Goal: Task Accomplishment & Management: Complete application form

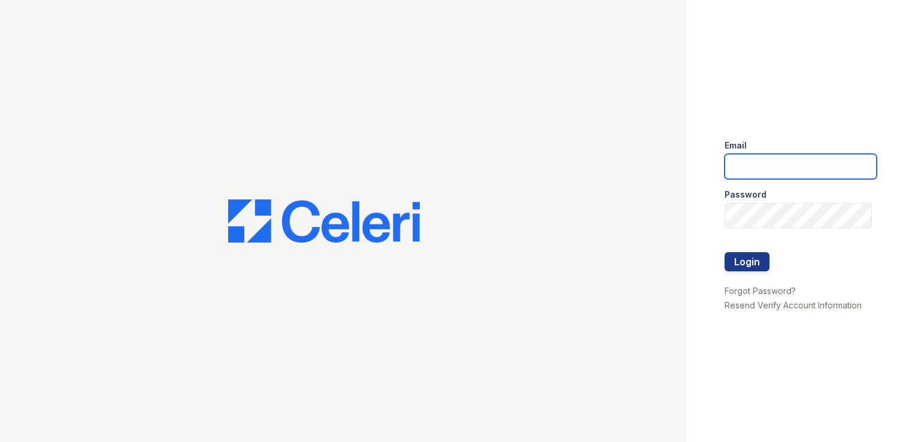
click at [751, 159] on input "email" at bounding box center [800, 166] width 152 height 25
click at [724, 252] on button "Login" at bounding box center [746, 261] width 45 height 19
type input "[PERSON_NAME][EMAIL_ADDRESS][PERSON_NAME][DOMAIN_NAME]"
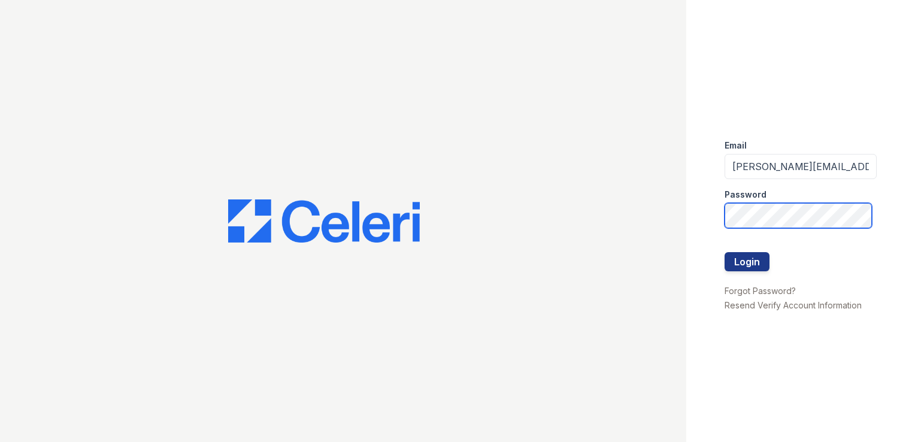
click at [724, 252] on button "Login" at bounding box center [746, 261] width 45 height 19
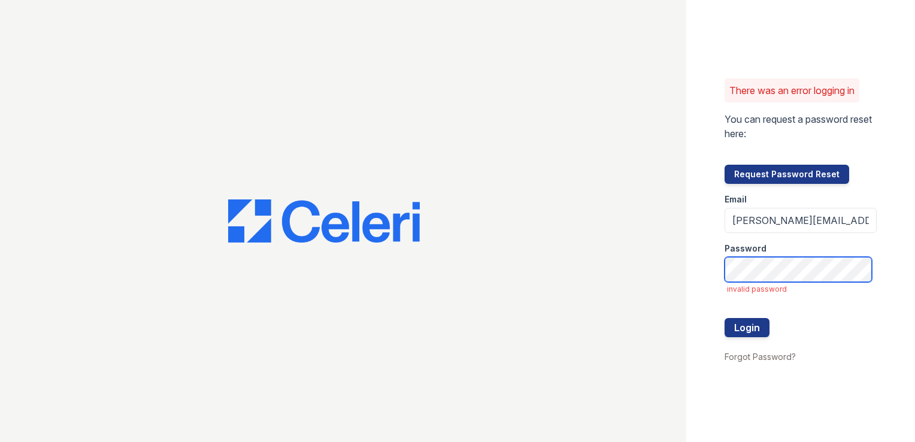
click at [724, 318] on button "Login" at bounding box center [746, 327] width 45 height 19
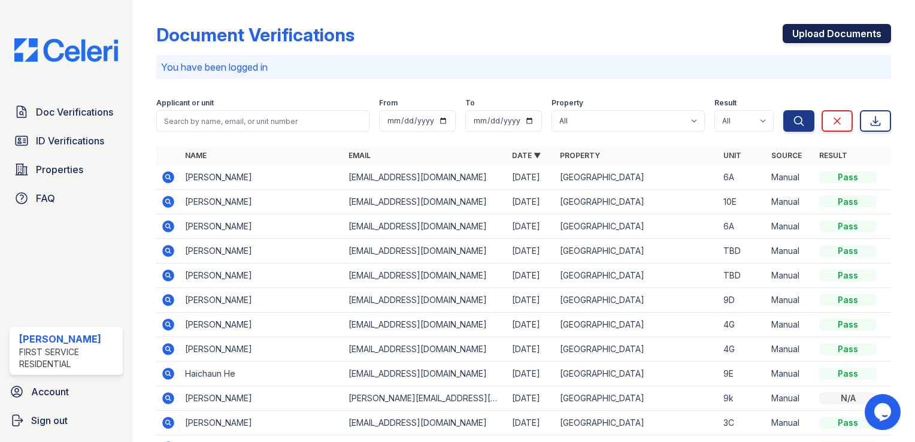
click at [825, 29] on link "Upload Documents" at bounding box center [837, 33] width 108 height 19
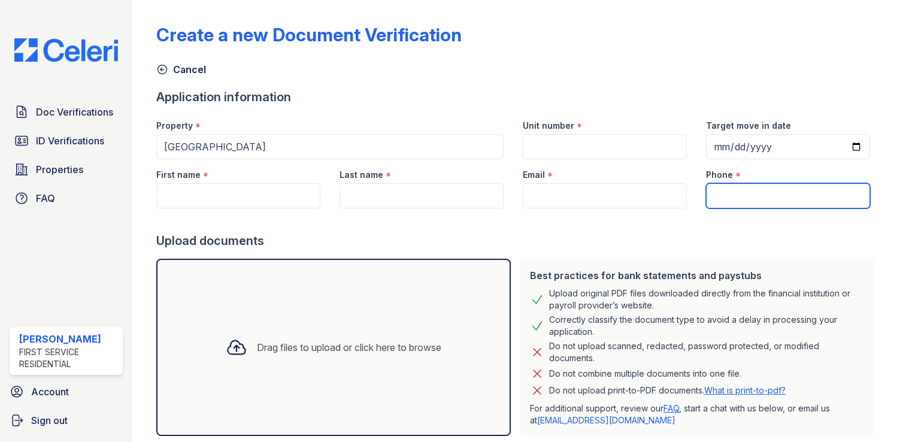
paste input "13478619842"
click at [745, 201] on input "13478619842" at bounding box center [788, 195] width 164 height 25
type input "13478619842"
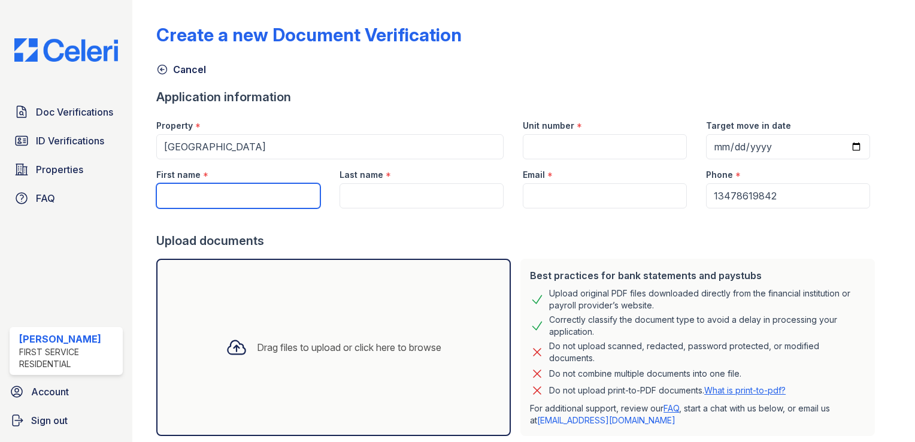
click at [245, 201] on input "First name" at bounding box center [238, 195] width 164 height 25
type input "[PERSON_NAME]"
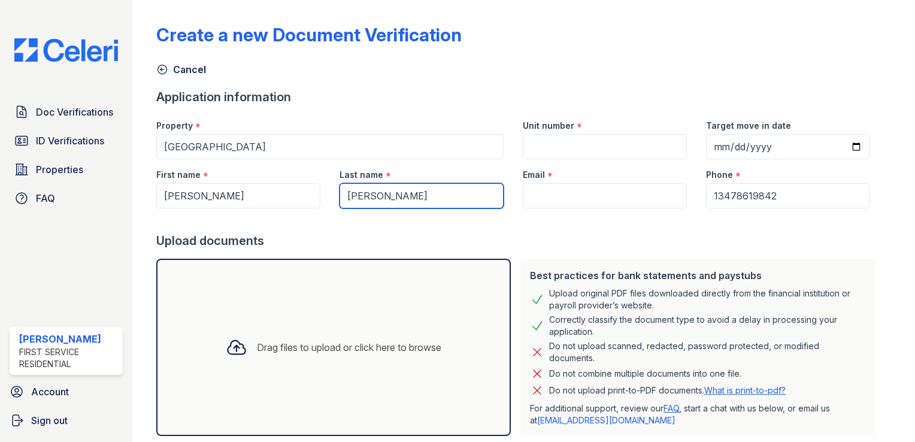
type input "[PERSON_NAME]"
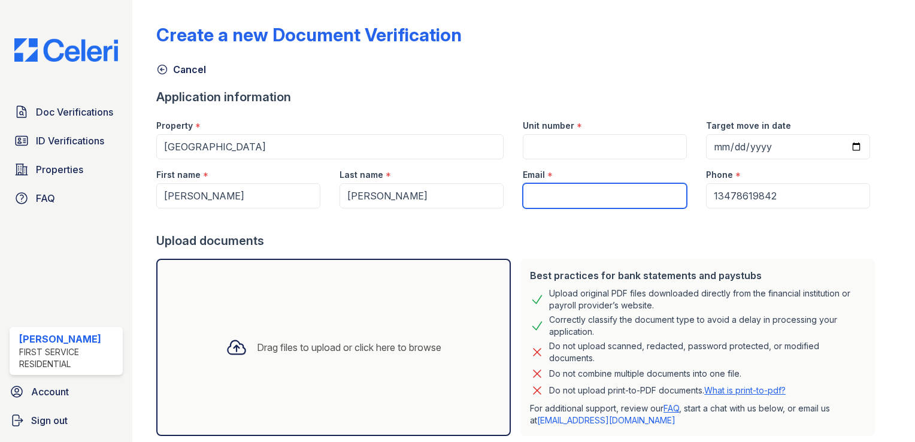
paste input "[EMAIL_ADDRESS][DOMAIN_NAME]"
click at [546, 195] on input "[EMAIL_ADDRESS][DOMAIN_NAME]" at bounding box center [605, 195] width 164 height 25
type input "[EMAIL_ADDRESS][DOMAIN_NAME]"
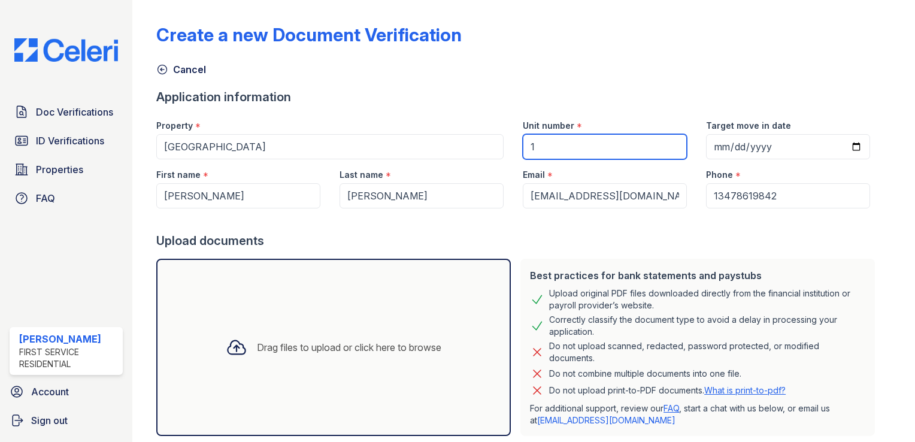
click at [553, 147] on input "1" at bounding box center [605, 146] width 164 height 25
type input "10E"
click at [855, 141] on div "Target move in date" at bounding box center [787, 134] width 183 height 49
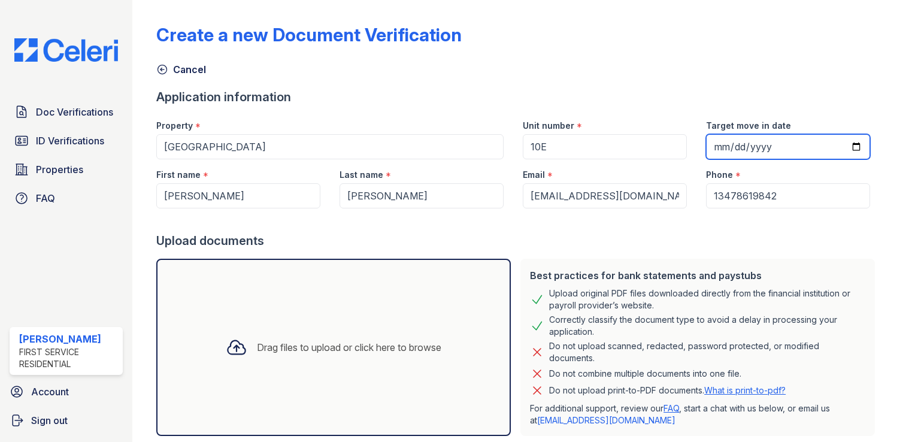
click at [836, 148] on input "Target move in date" at bounding box center [788, 146] width 164 height 25
type input "2025-09-01"
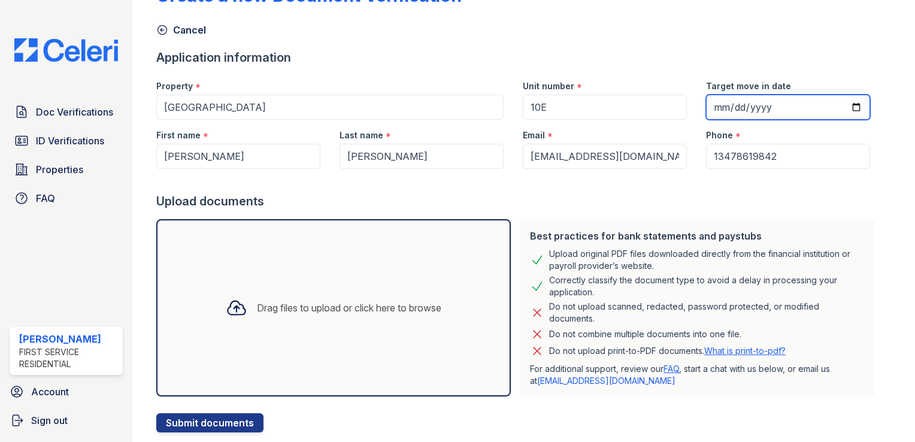
scroll to position [40, 0]
click at [441, 287] on div "Drag files to upload or click here to browse" at bounding box center [333, 307] width 235 height 41
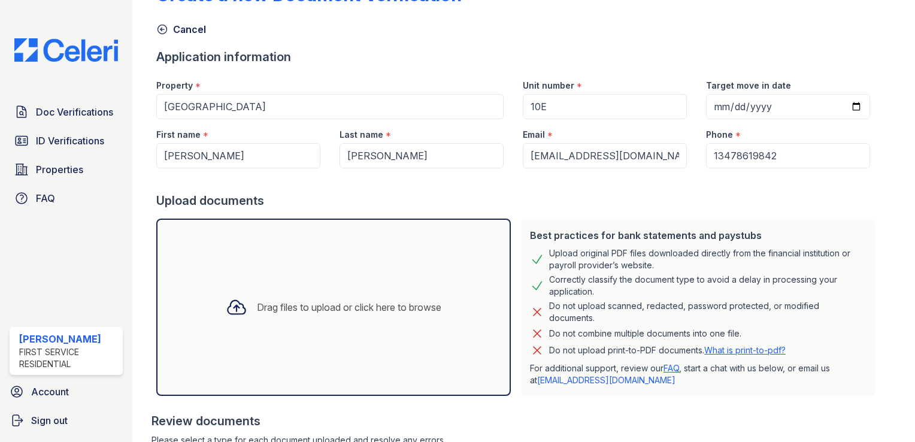
scroll to position [182, 0]
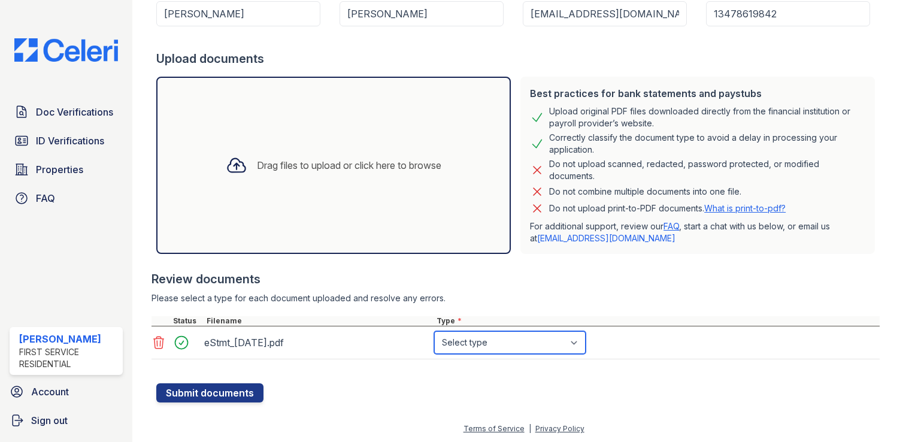
click at [565, 341] on select "Select type Paystub Bank Statement Offer Letter Tax Documents Benefit Award Let…" at bounding box center [509, 342] width 151 height 23
select select "bank_statement"
click at [434, 331] on select "Select type Paystub Bank Statement Offer Letter Tax Documents Benefit Award Let…" at bounding box center [509, 342] width 151 height 23
click at [743, 404] on div "Create a new Document Verification Cancel Application information Property * Li…" at bounding box center [523, 120] width 744 height 604
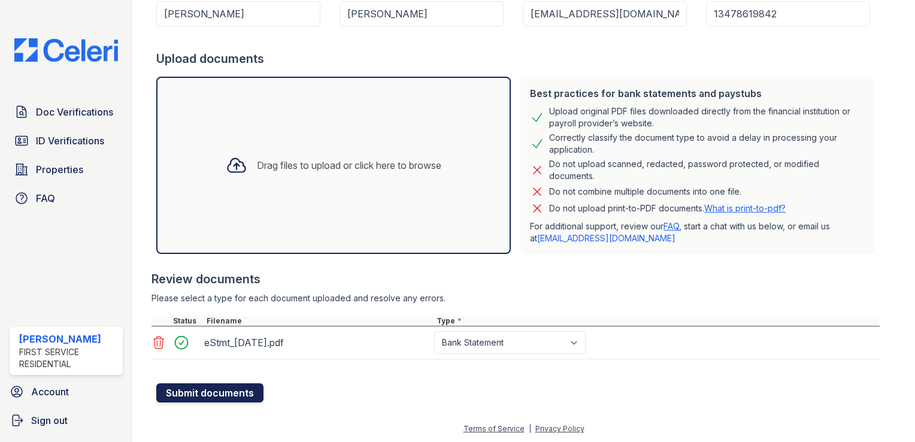
click at [227, 387] on button "Submit documents" at bounding box center [209, 392] width 107 height 19
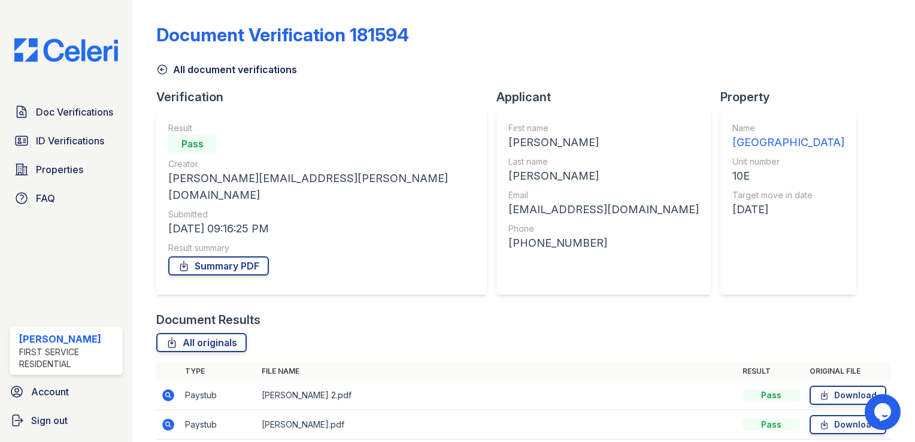
click at [508, 247] on div "[PHONE_NUMBER]" at bounding box center [603, 243] width 190 height 17
copy div "13478619842"
click at [508, 207] on div "[EMAIL_ADDRESS][DOMAIN_NAME]" at bounding box center [603, 209] width 190 height 17
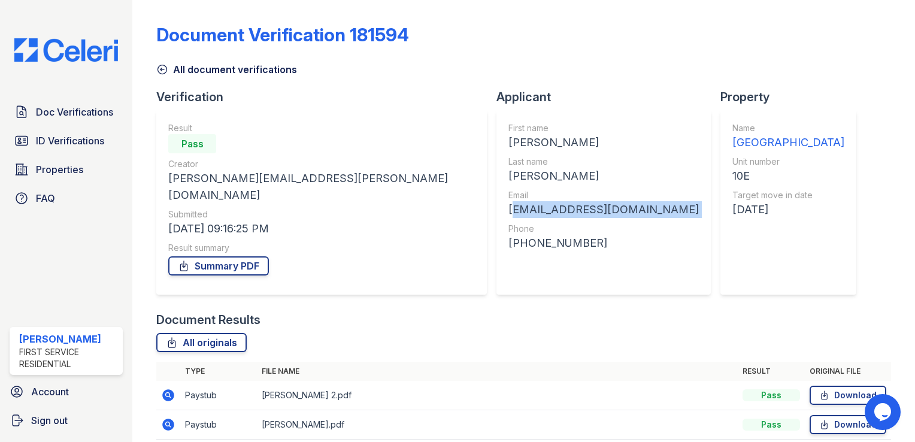
click at [508, 207] on div "[EMAIL_ADDRESS][DOMAIN_NAME]" at bounding box center [603, 209] width 190 height 17
copy div "[EMAIL_ADDRESS][DOMAIN_NAME]"
